Goal: Task Accomplishment & Management: Use online tool/utility

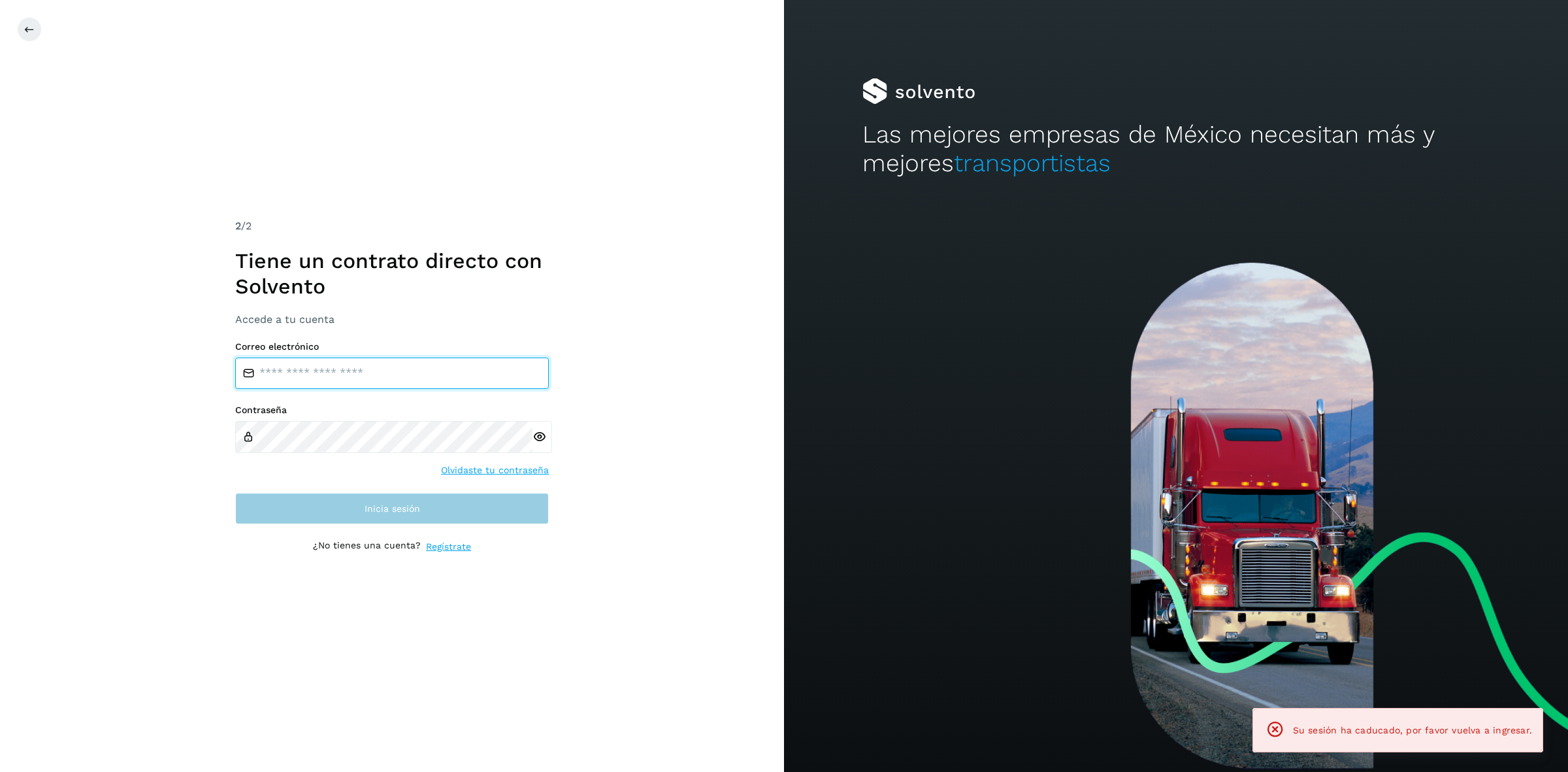
type input "**********"
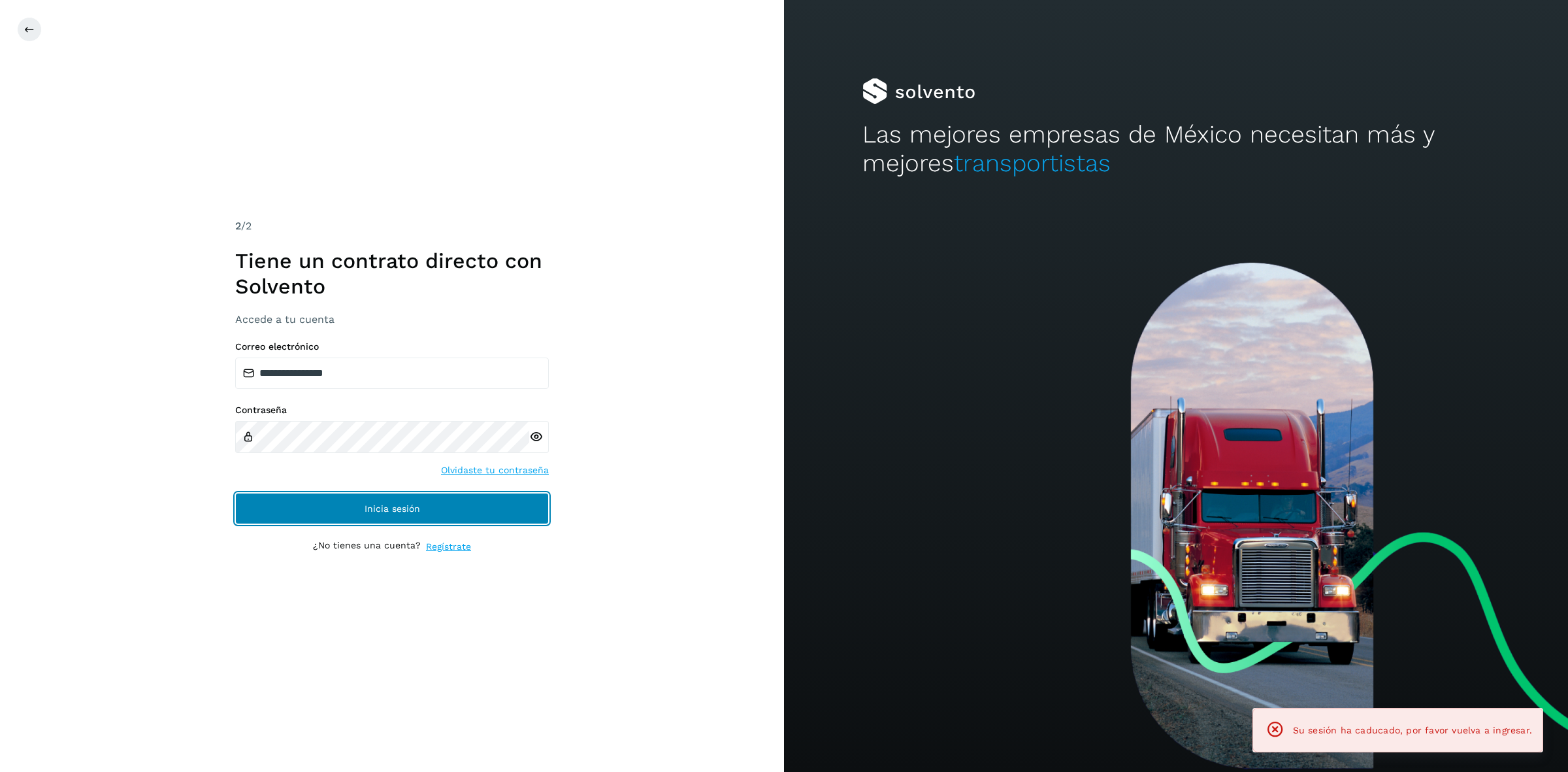
click at [489, 505] on button "Inicia sesión" at bounding box center [392, 507] width 314 height 31
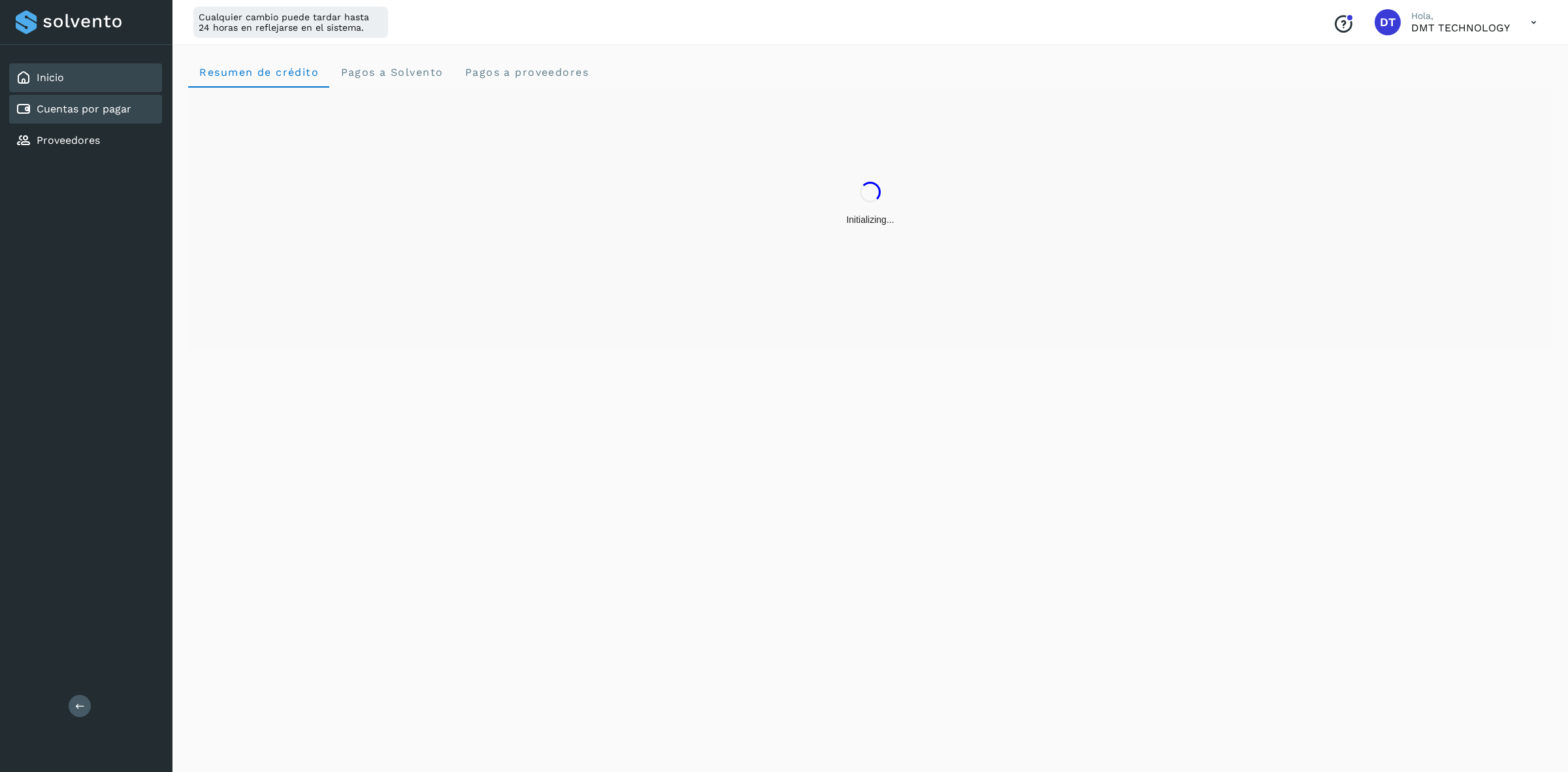
click at [126, 98] on div "Cuentas por pagar" at bounding box center [86, 109] width 153 height 28
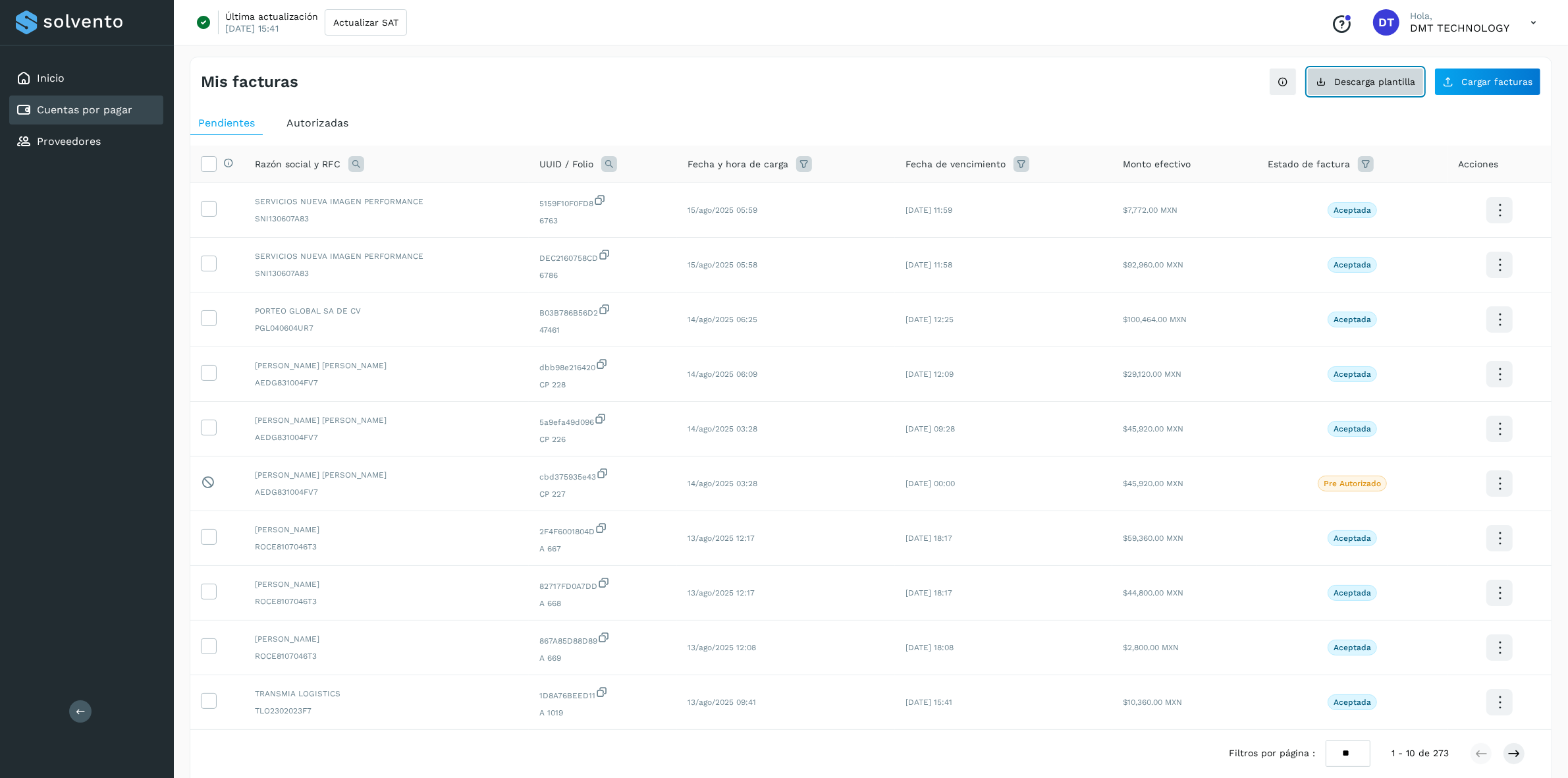
click at [1337, 88] on button "Descarga plantilla" at bounding box center [1365, 81] width 116 height 28
click at [90, 130] on div "Proveedores" at bounding box center [87, 141] width 154 height 29
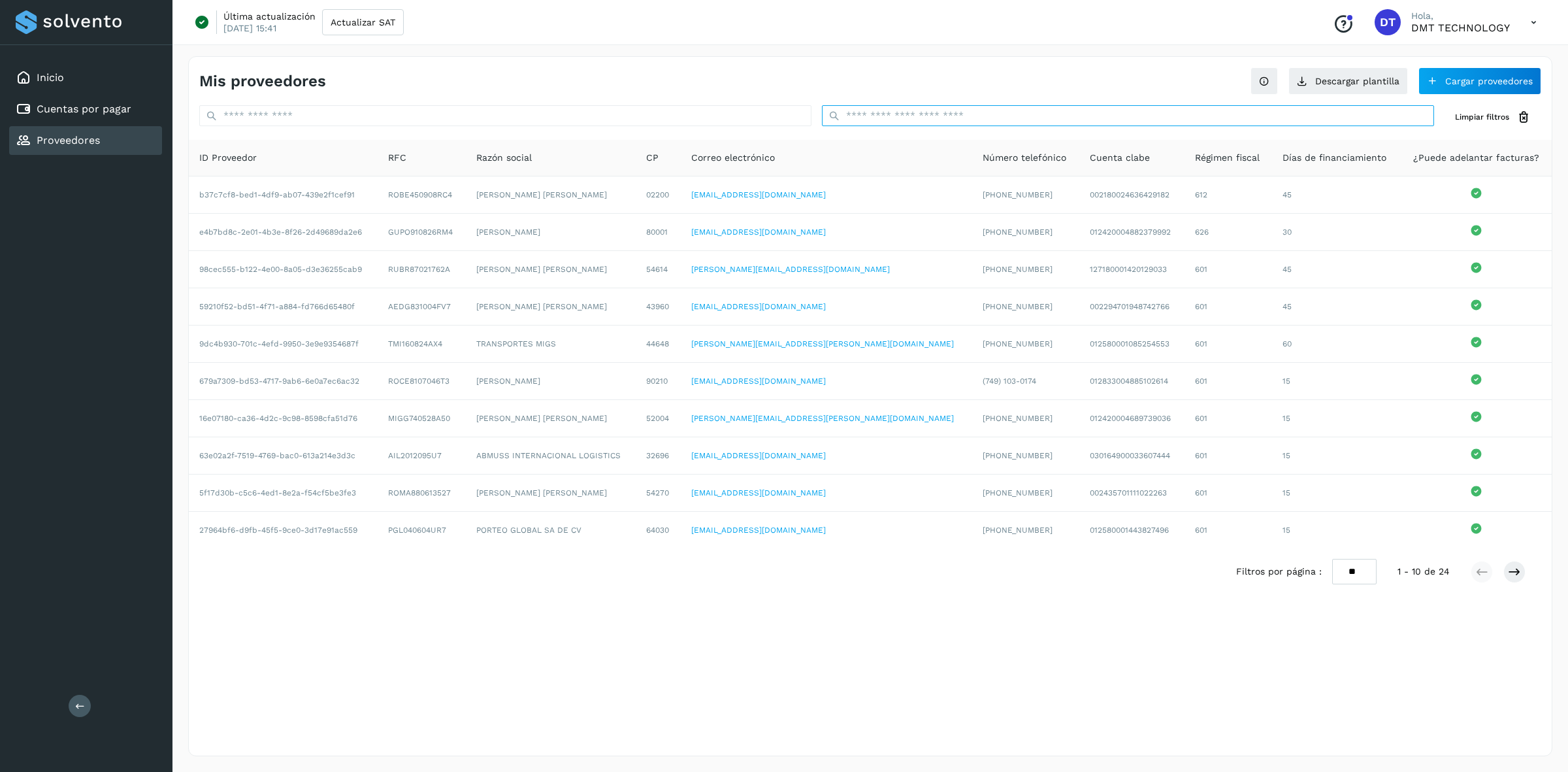
drag, startPoint x: 902, startPoint y: 115, endPoint x: 890, endPoint y: 120, distance: 13.0
click at [902, 115] on input "text" at bounding box center [1129, 115] width 612 height 21
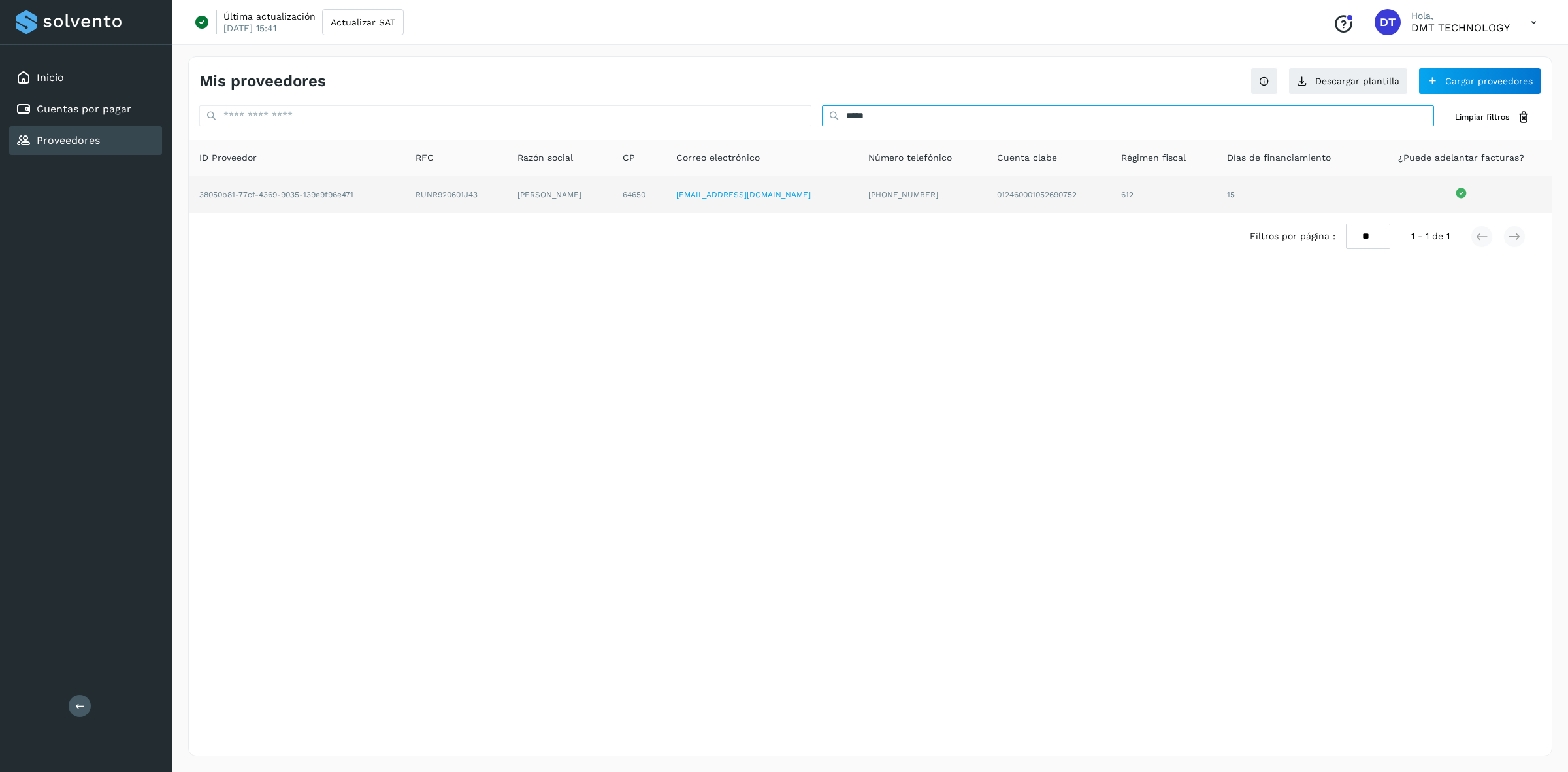
type input "*****"
click at [508, 197] on td "RUNR920601J43" at bounding box center [560, 195] width 105 height 37
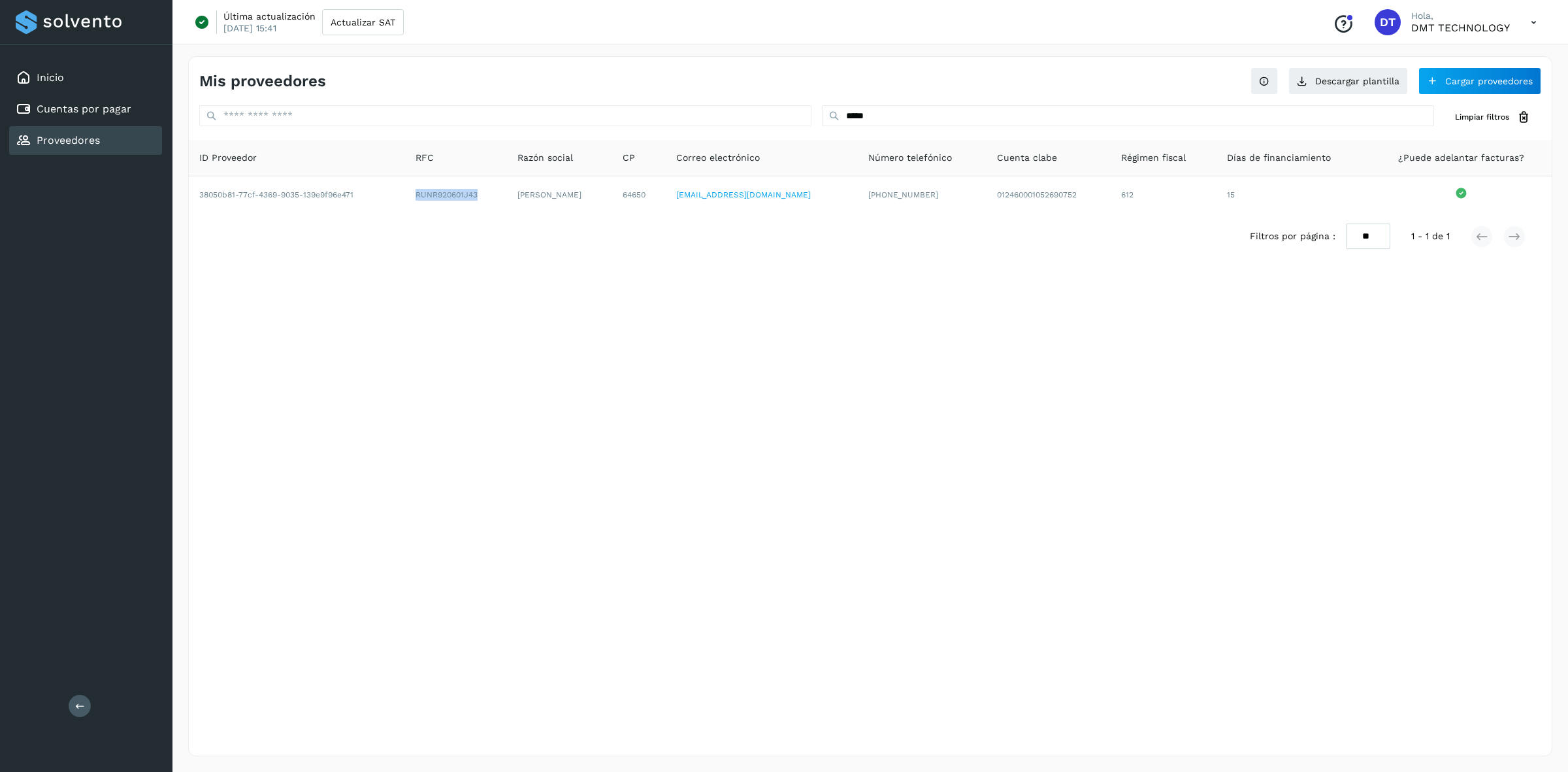
copy td "RUNR920601J43"
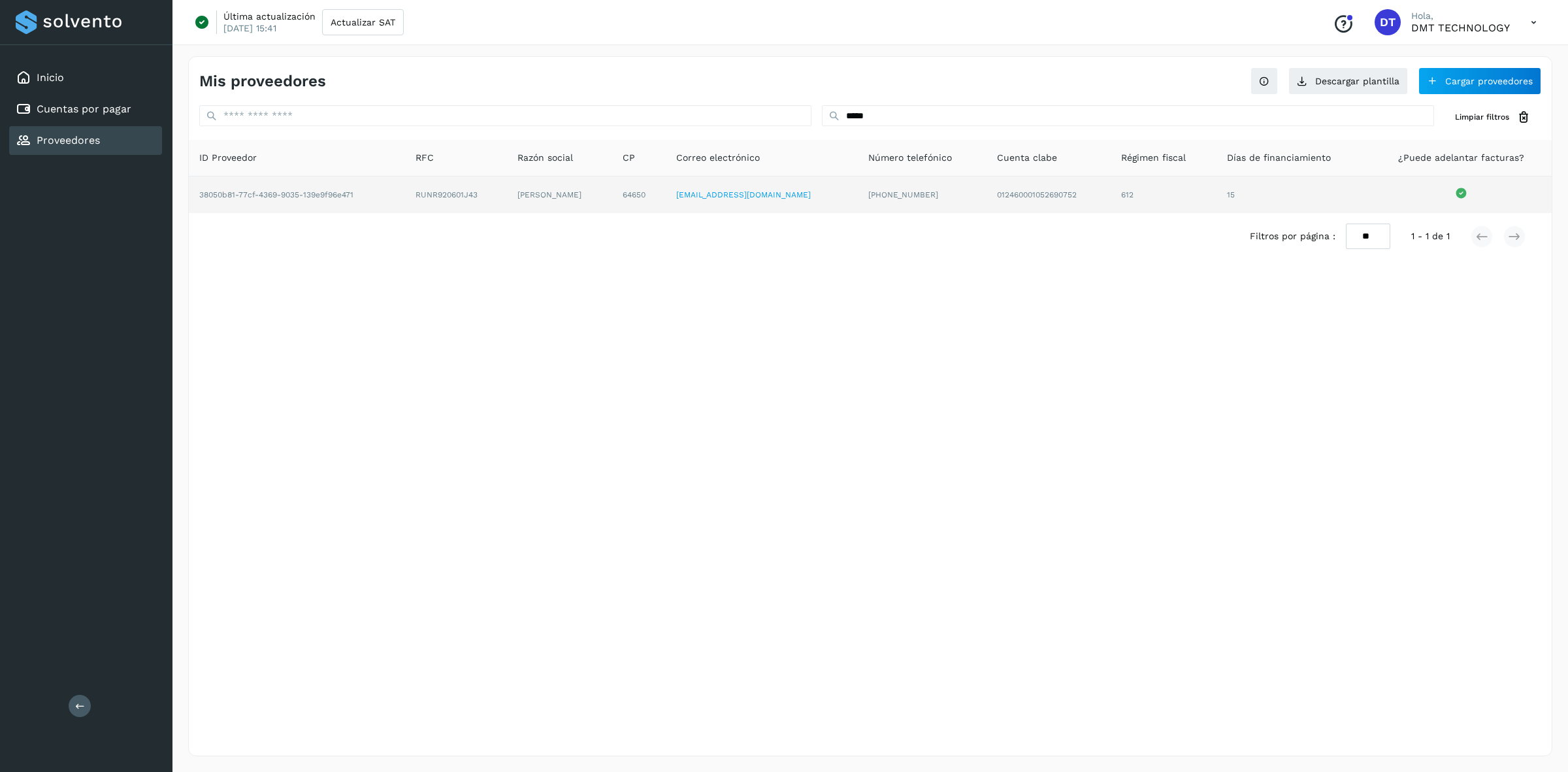
click at [612, 195] on td "[PERSON_NAME]" at bounding box center [639, 195] width 54 height 37
copy td "[PERSON_NAME]"
drag, startPoint x: 529, startPoint y: 195, endPoint x: 592, endPoint y: 197, distance: 63.0
click at [612, 197] on td "[PERSON_NAME]" at bounding box center [639, 195] width 54 height 37
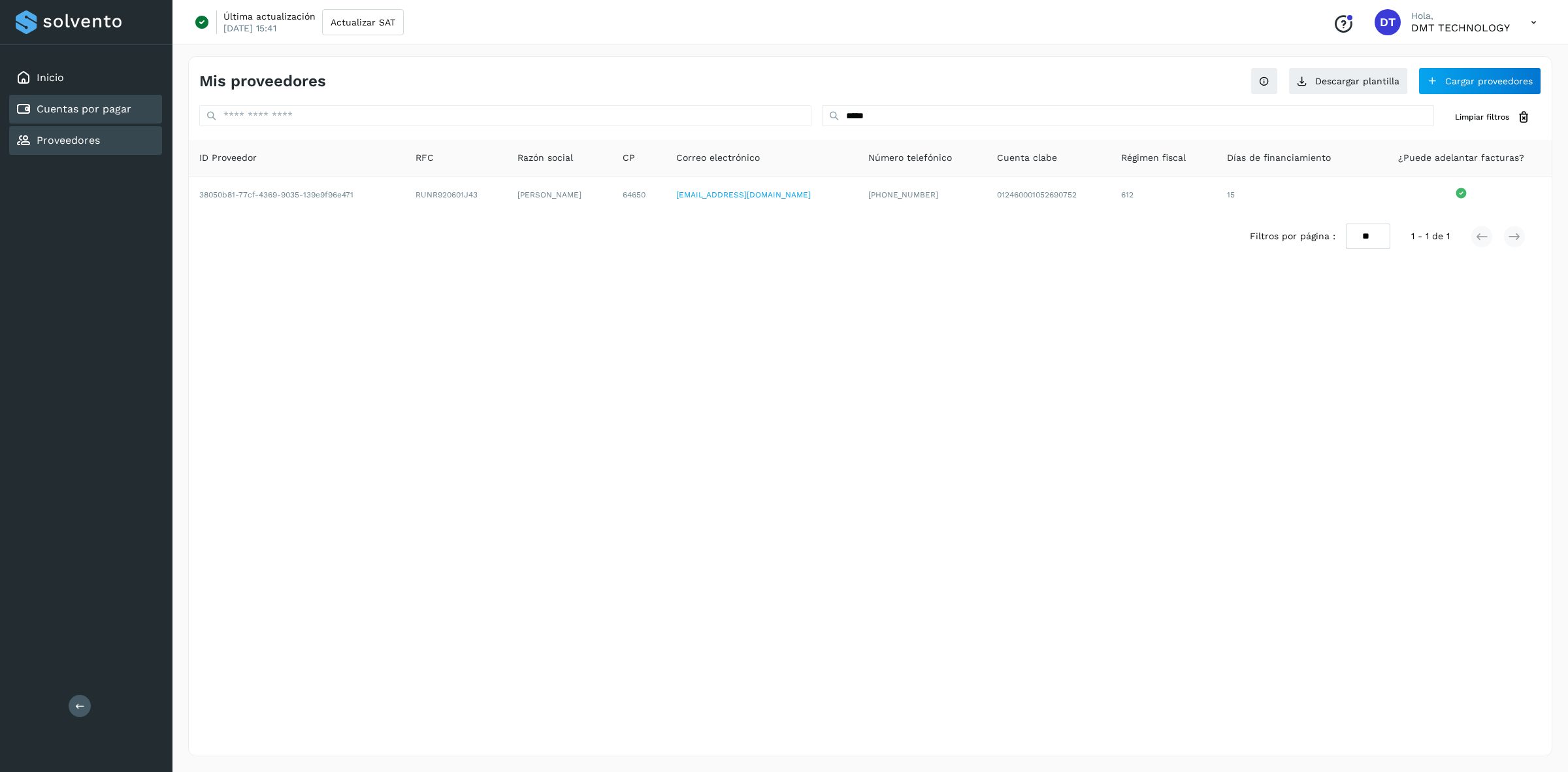
click at [116, 94] on div "Cuentas por pagar" at bounding box center [86, 109] width 153 height 28
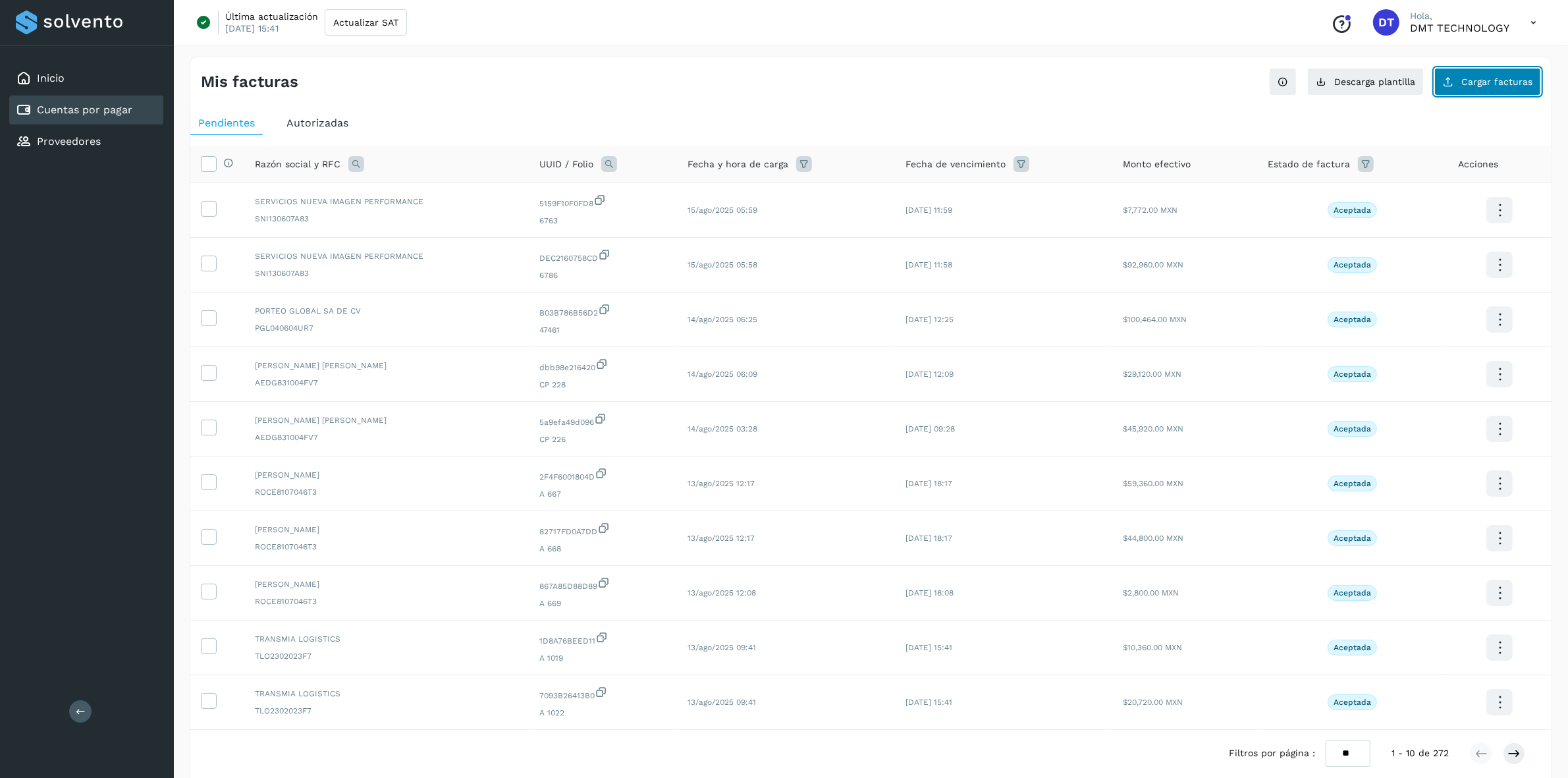
click at [1474, 79] on span "Cargar facturas" at bounding box center [1497, 82] width 71 height 10
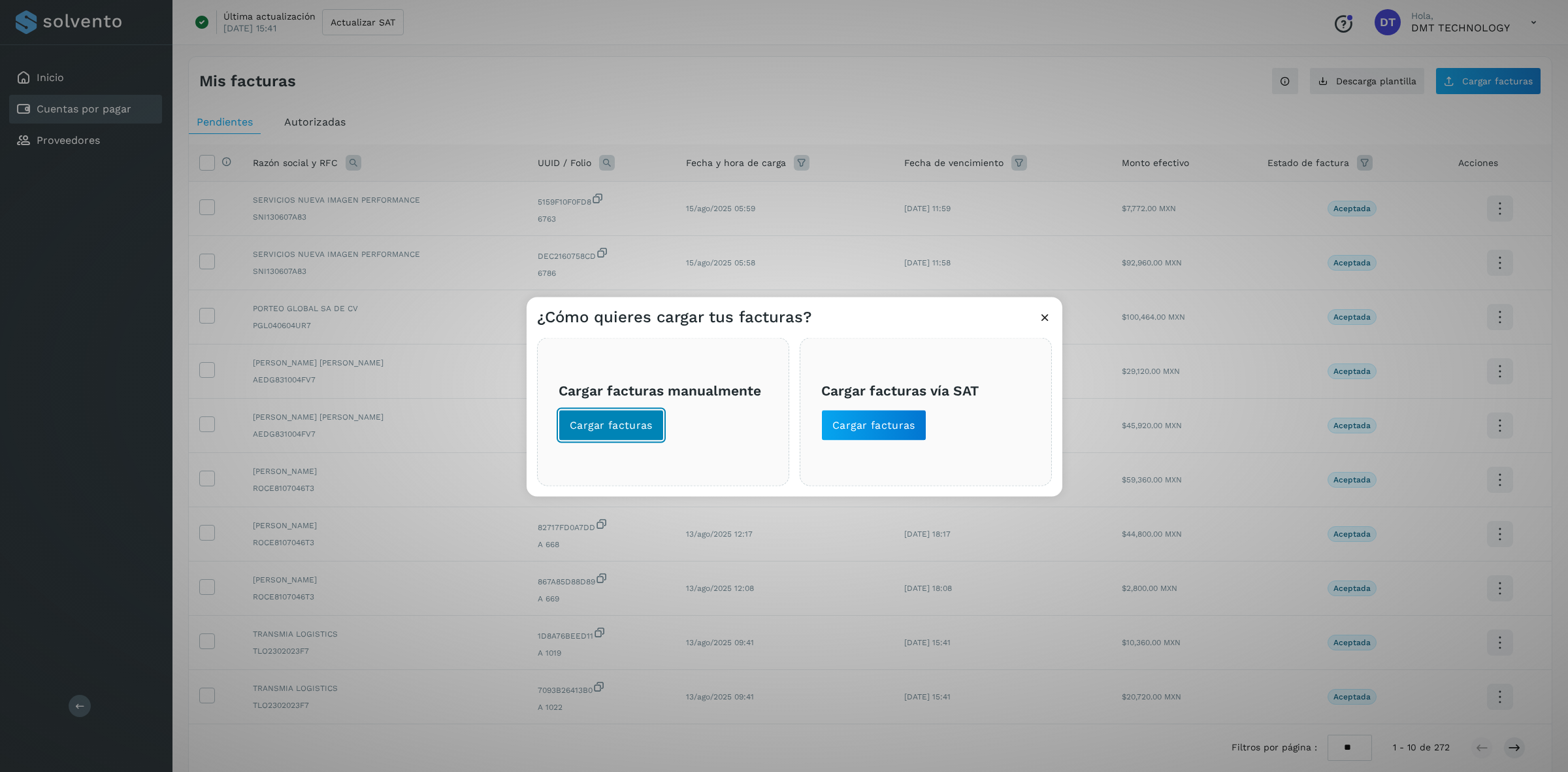
click at [574, 429] on span "Cargar facturas" at bounding box center [612, 424] width 83 height 14
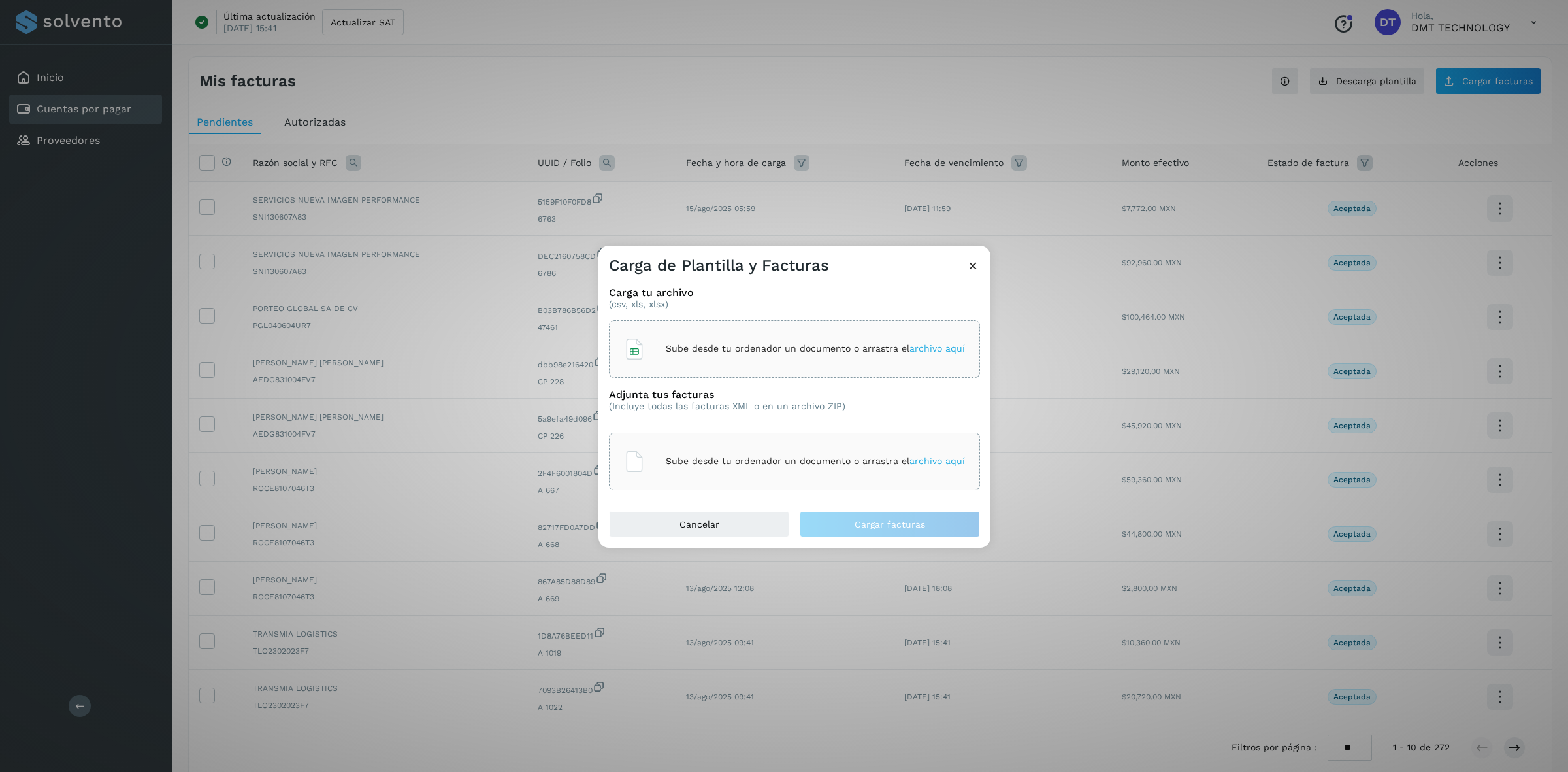
click at [672, 345] on p "Sube desde tu ordenador un documento o arrastra el archivo aquí" at bounding box center [816, 349] width 300 height 11
click at [706, 445] on div "Sube desde tu ordenador un documento o arrastra el archivo aquí" at bounding box center [794, 460] width 341 height 35
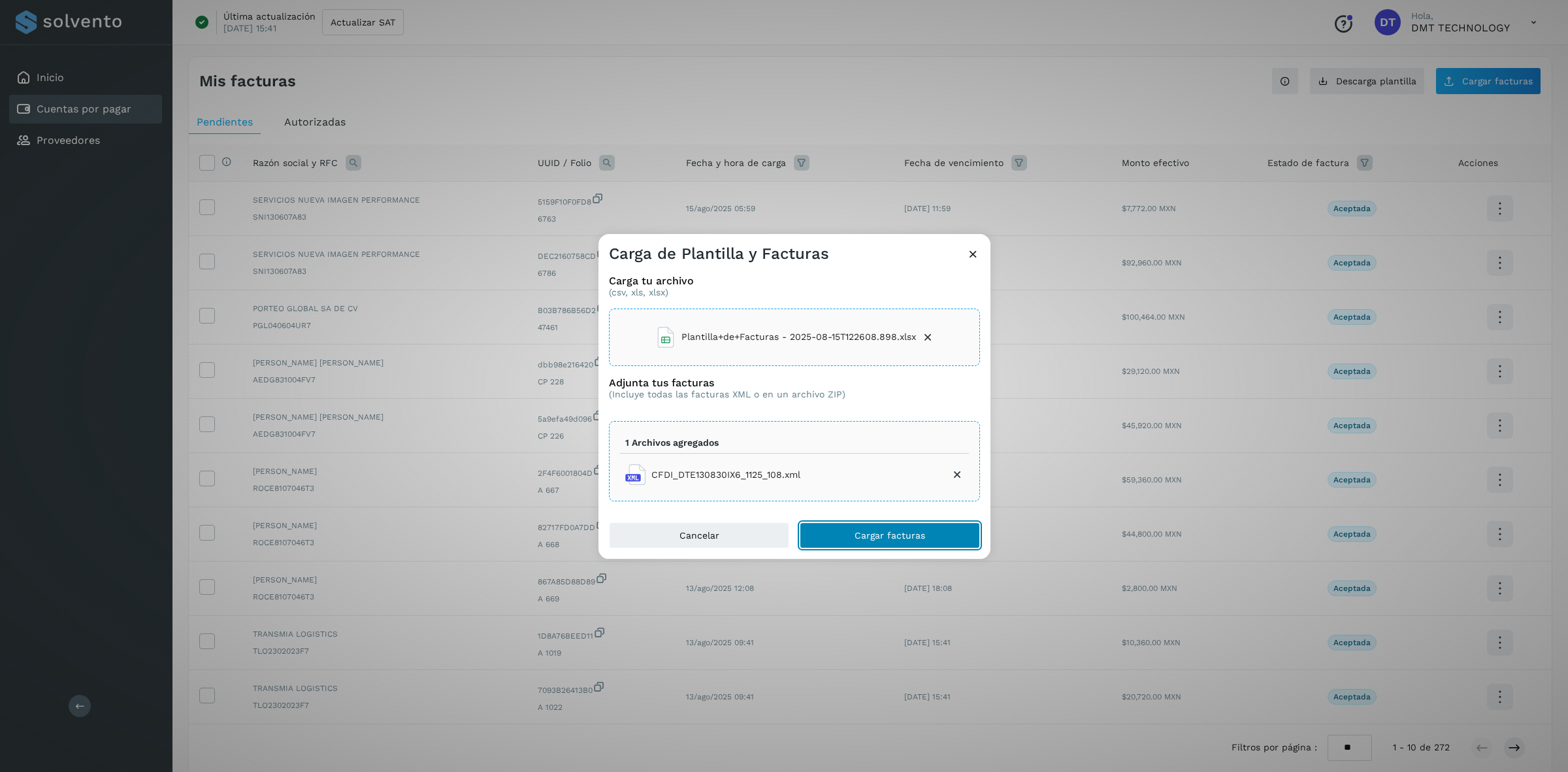
click at [892, 531] on span "Cargar facturas" at bounding box center [889, 535] width 71 height 9
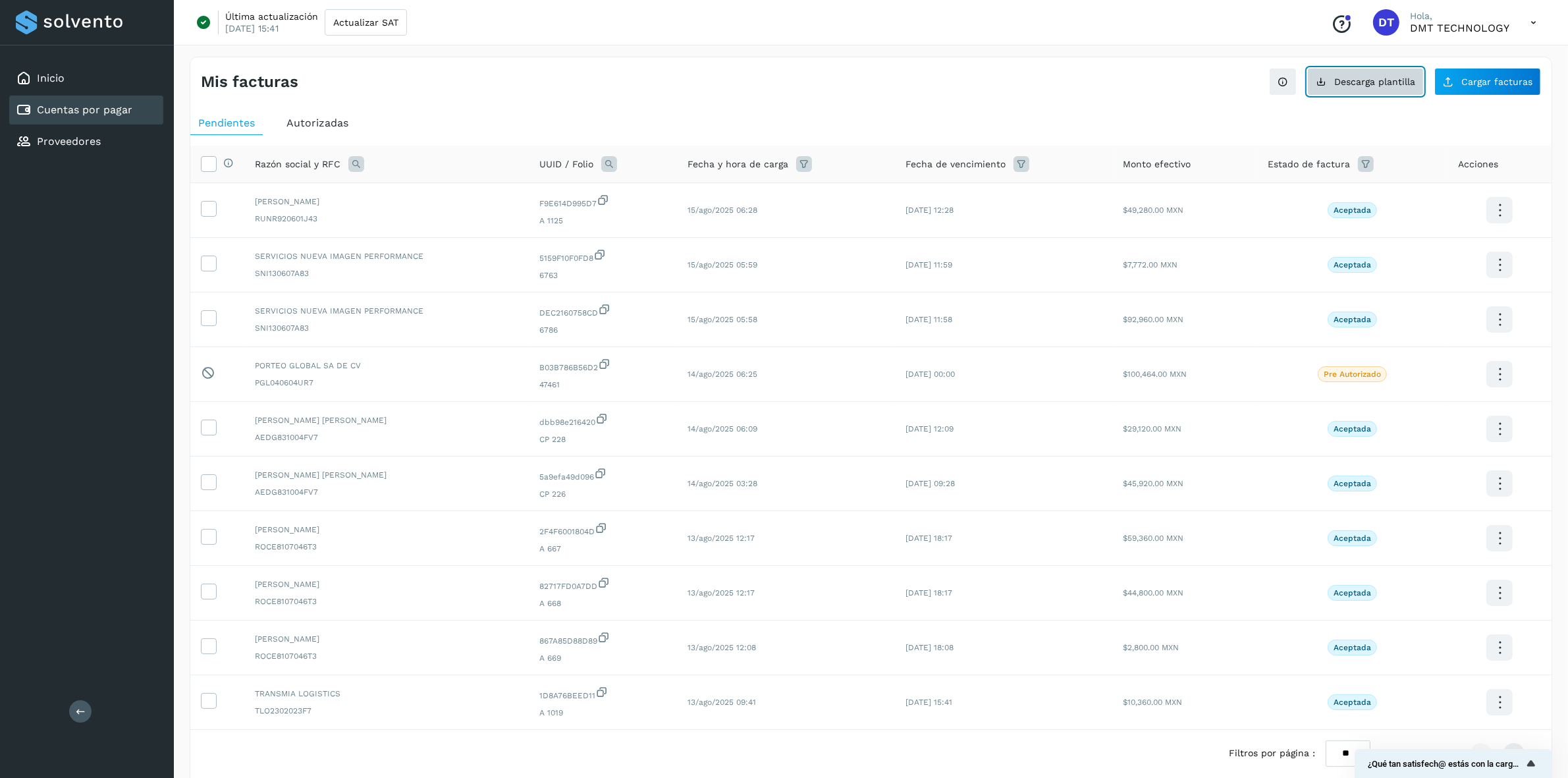
click at [1352, 82] on span "Descarga plantilla" at bounding box center [1375, 82] width 81 height 10
click at [104, 136] on div "Proveedores" at bounding box center [87, 141] width 154 height 29
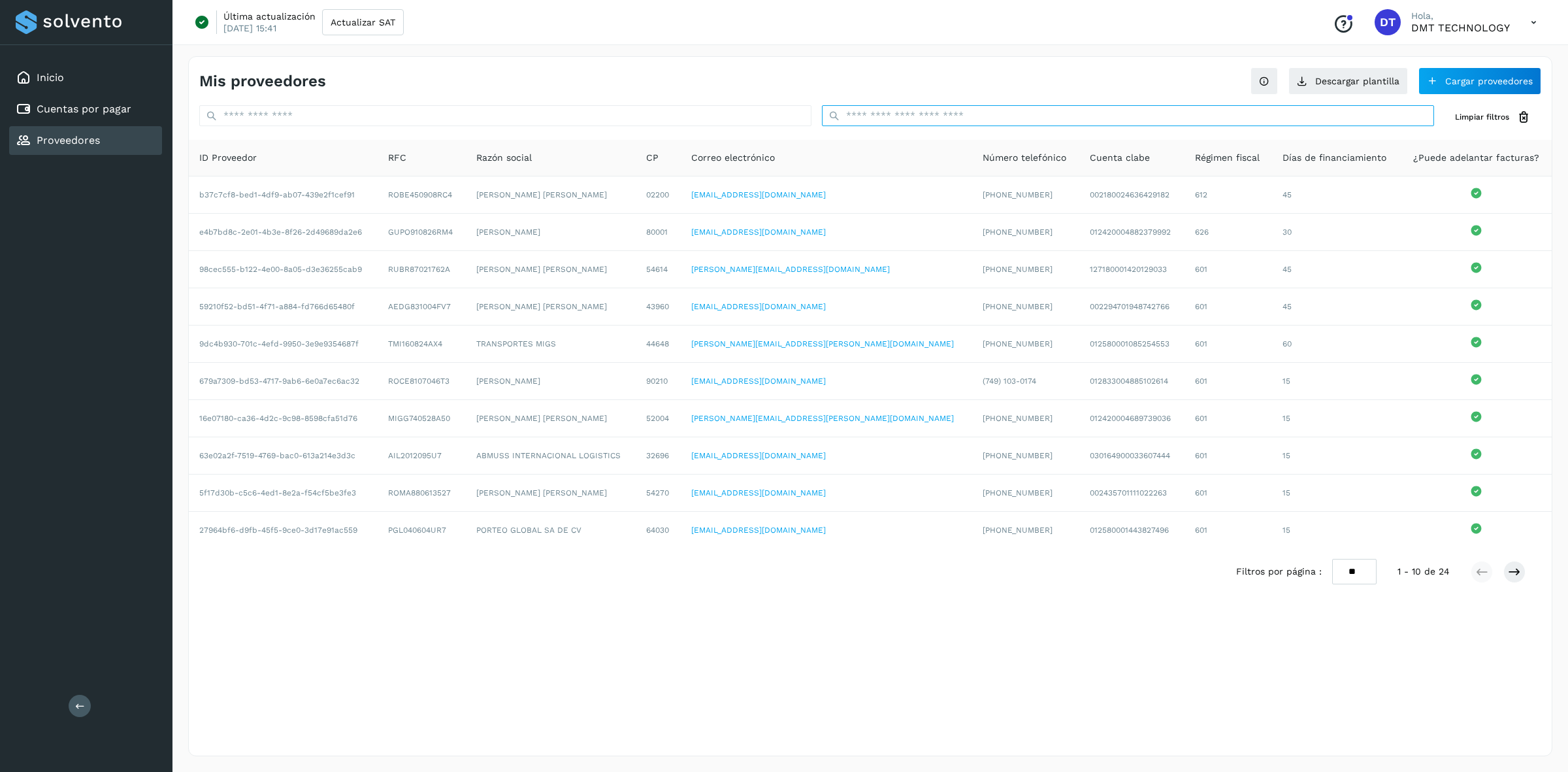
click at [923, 121] on input "text" at bounding box center [1129, 115] width 612 height 21
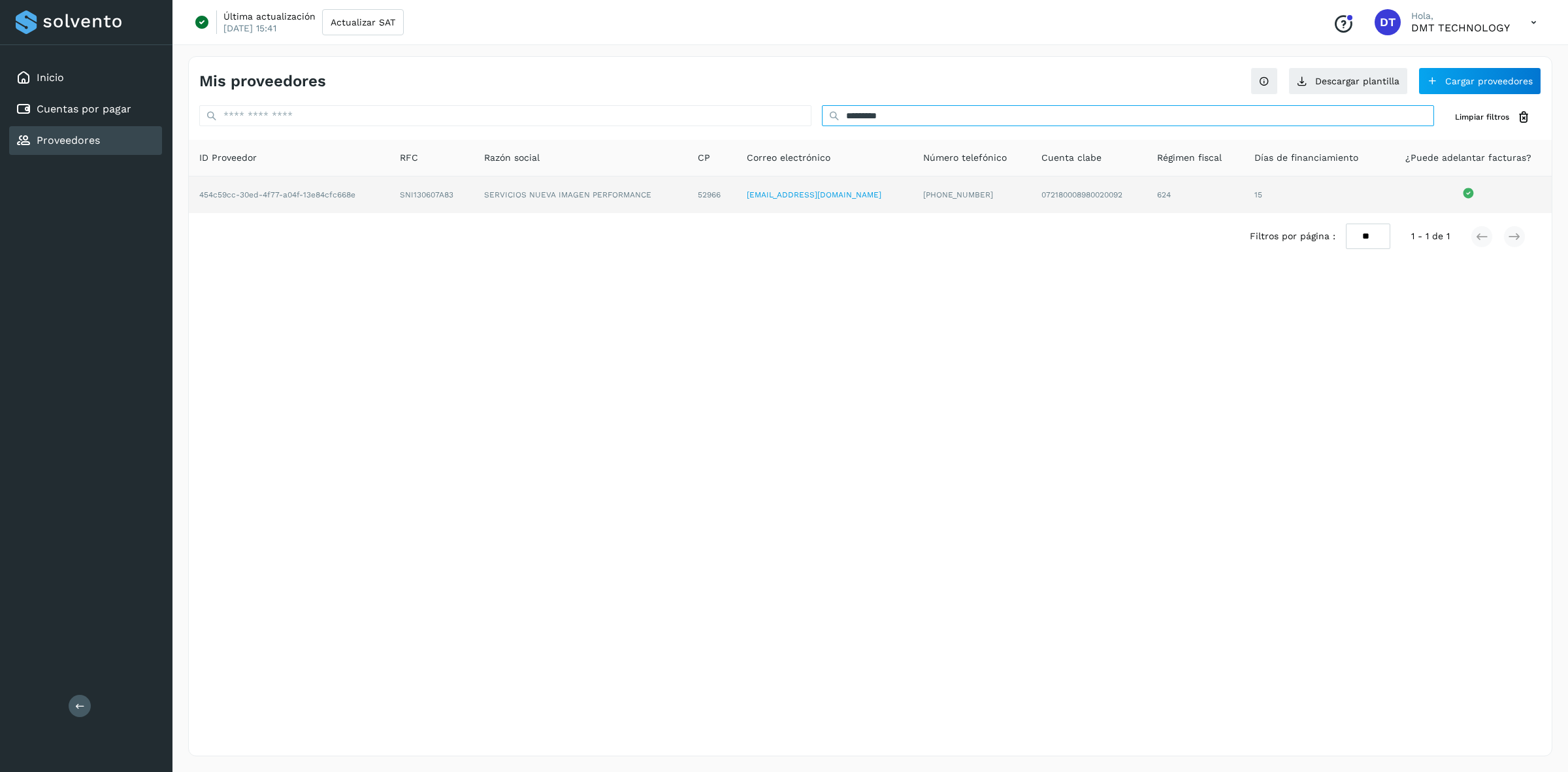
type input "*********"
click at [474, 190] on td "SNI130607A83" at bounding box center [579, 195] width 213 height 37
copy td "SNI130607A83"
